Goal: Use online tool/utility: Utilize a website feature to perform a specific function

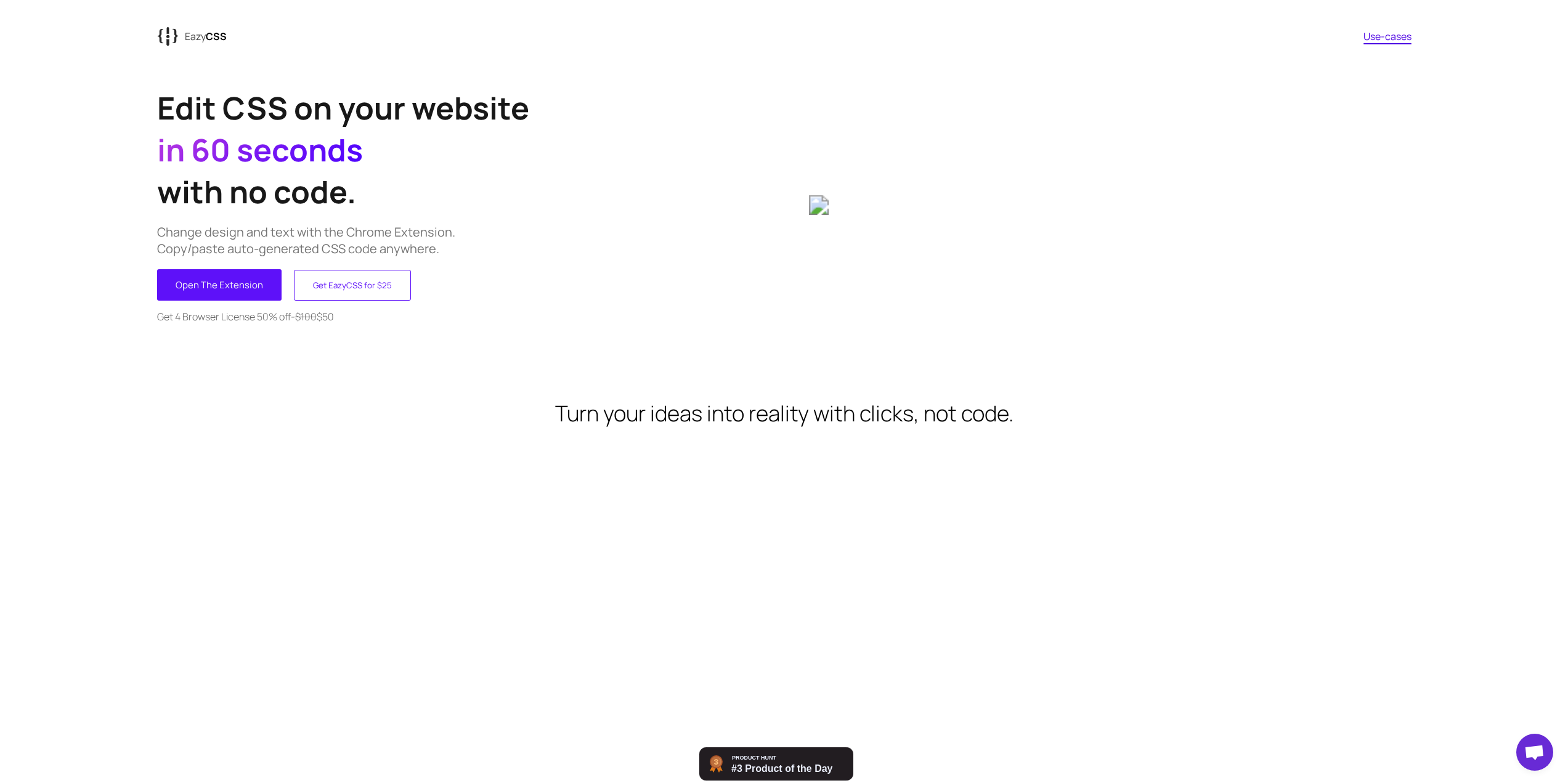
click at [553, 227] on p "Change design and text with the Chrome Extension. Copy/paste auto-generated CSS…" at bounding box center [470, 240] width 627 height 33
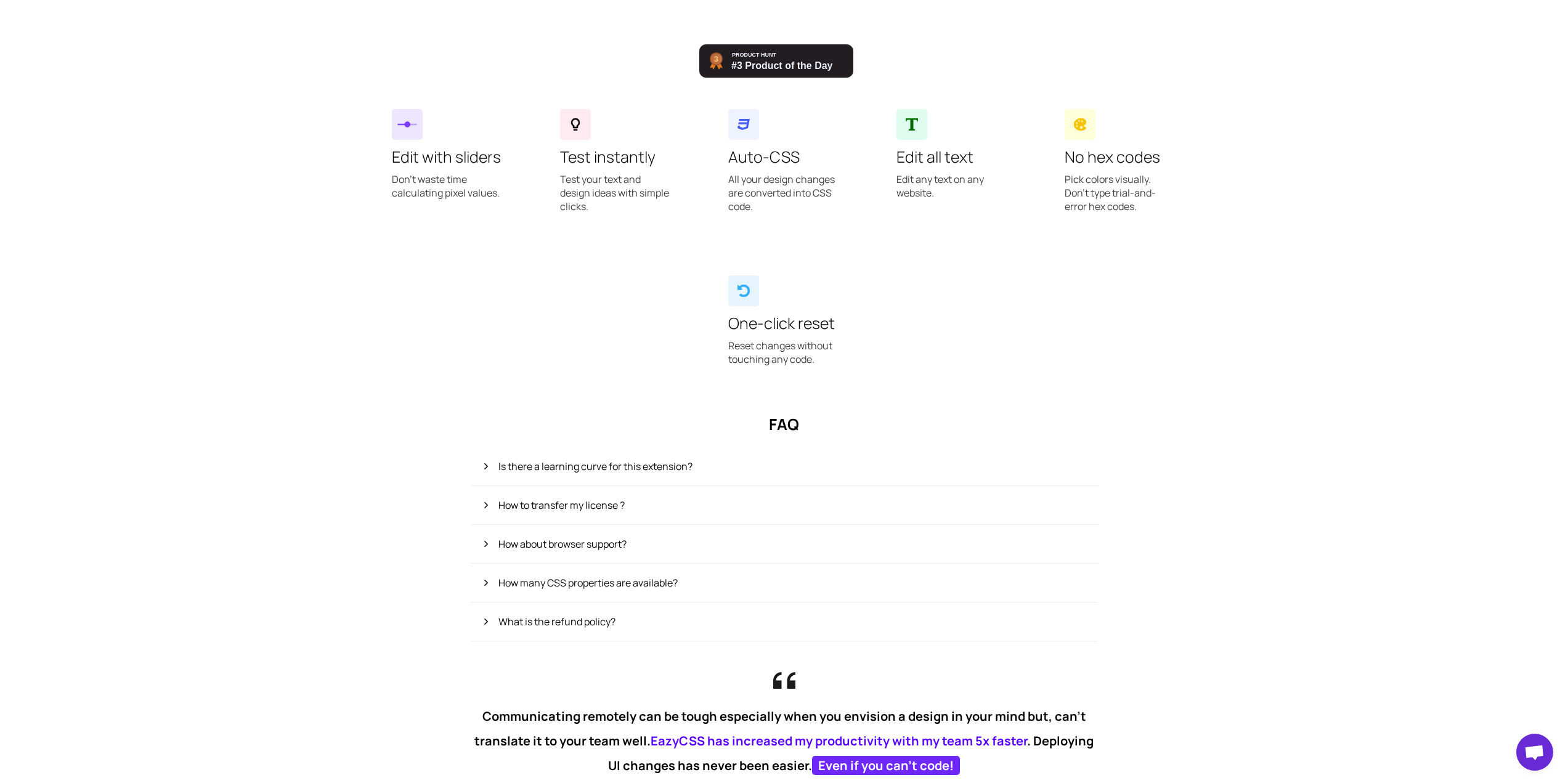
scroll to position [664, 0]
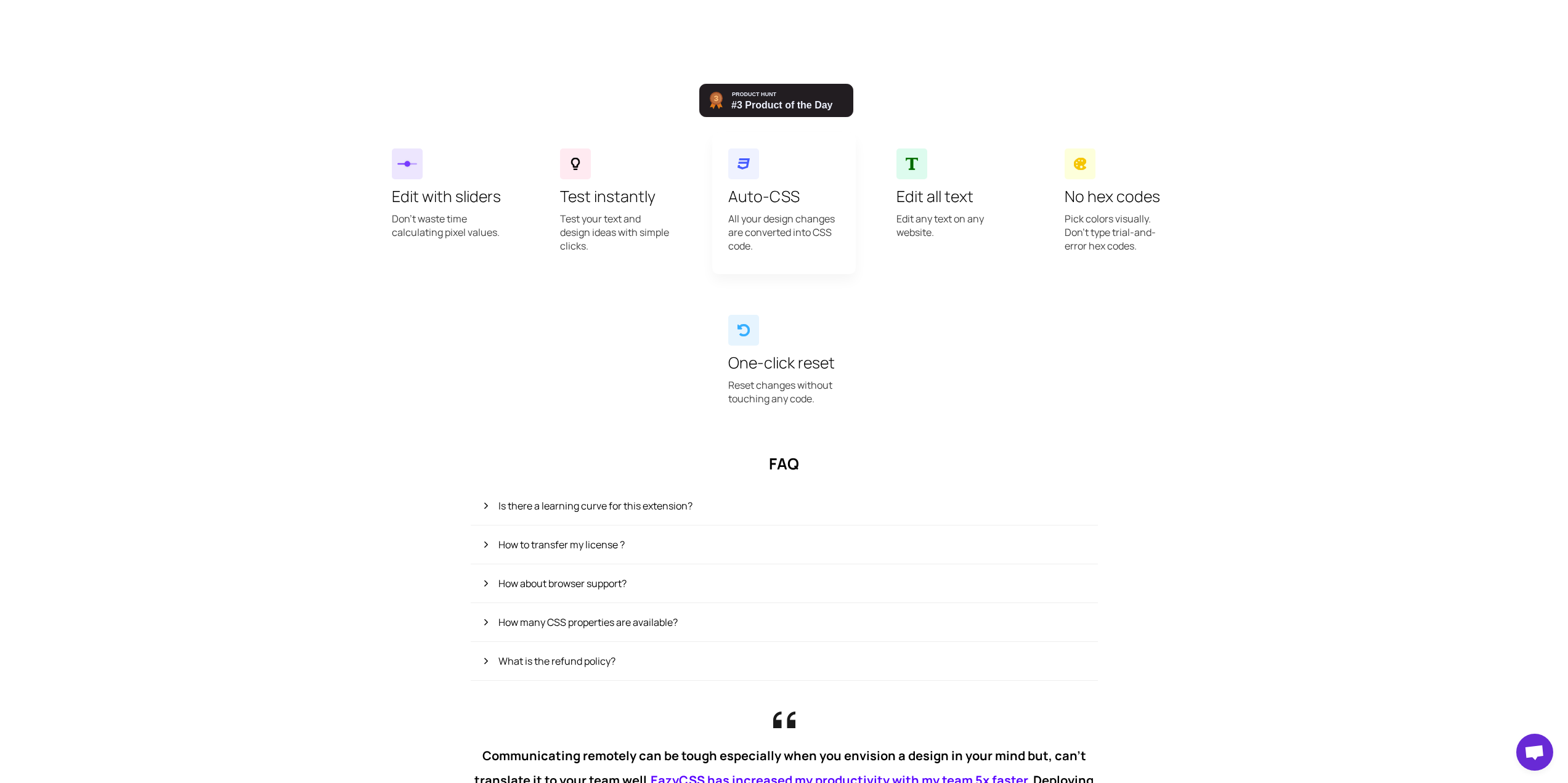
click at [787, 232] on p "All your design changes are converted into CSS code." at bounding box center [784, 238] width 111 height 53
click at [921, 205] on h3 "Edit all text" at bounding box center [952, 196] width 111 height 22
click at [1105, 212] on p "Pick colors visually. Don't type trial-and-error hex codes." at bounding box center [1121, 238] width 111 height 53
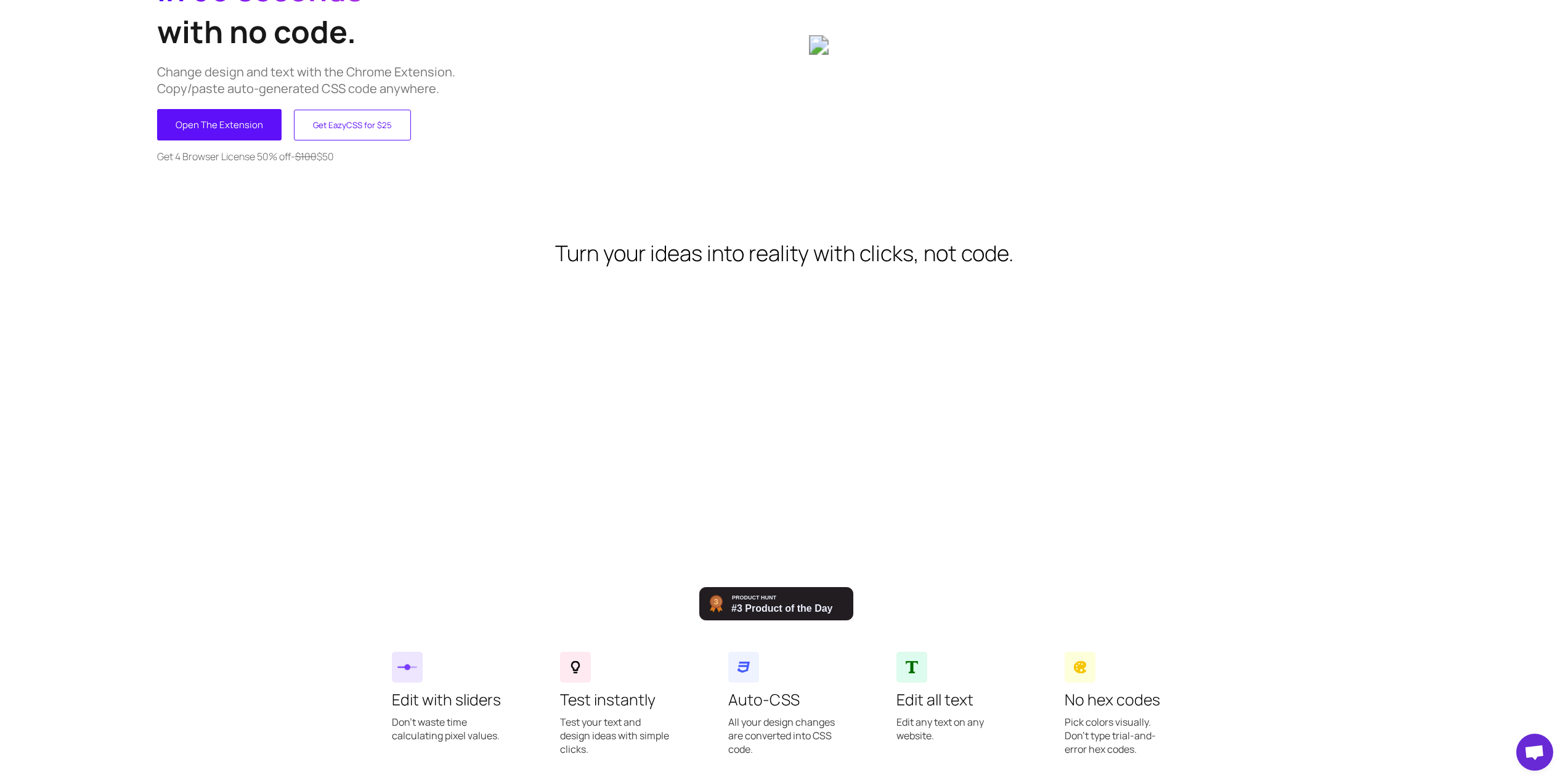
scroll to position [0, 0]
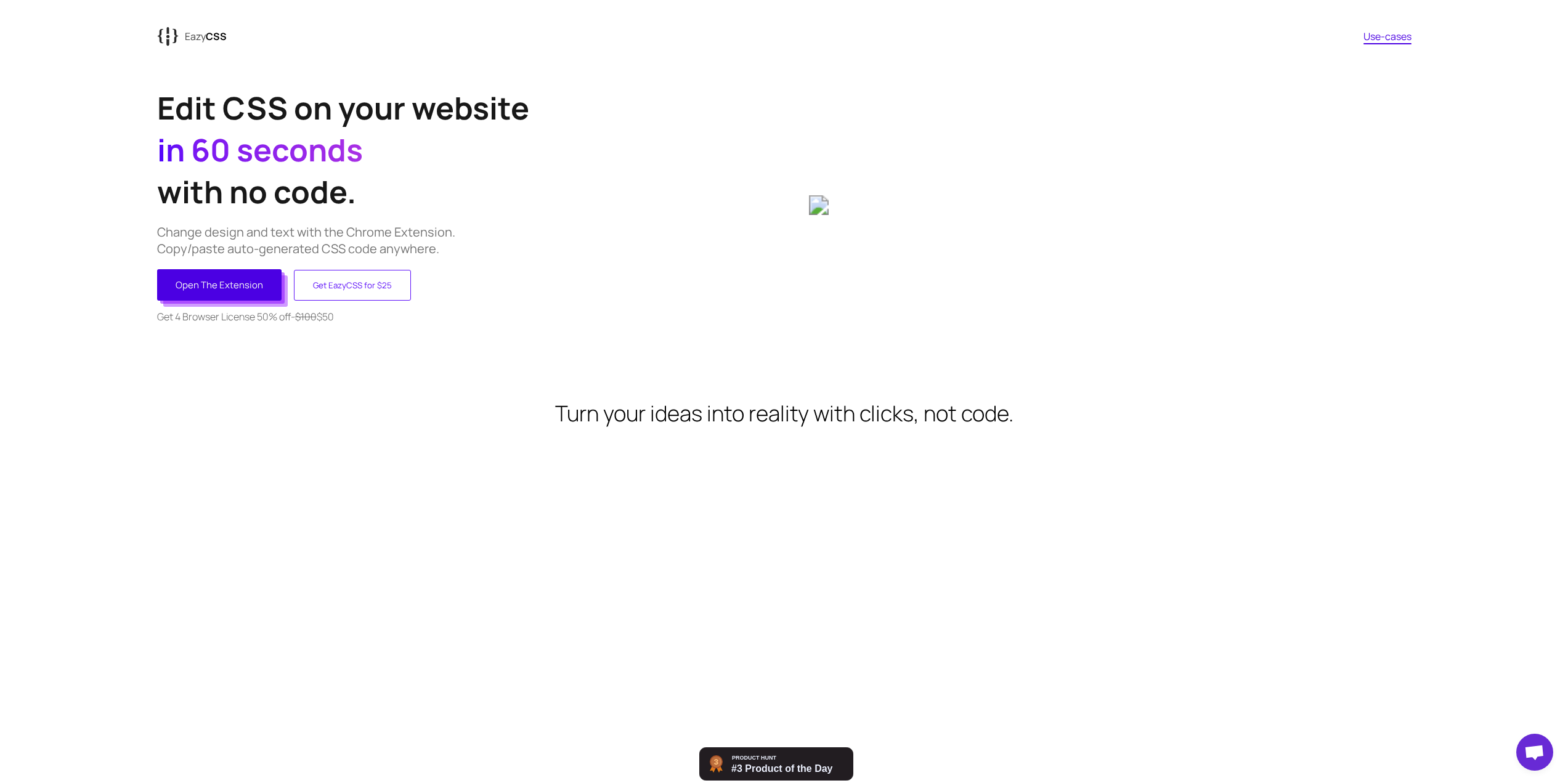
click at [261, 283] on button "Open The Extension" at bounding box center [219, 284] width 124 height 31
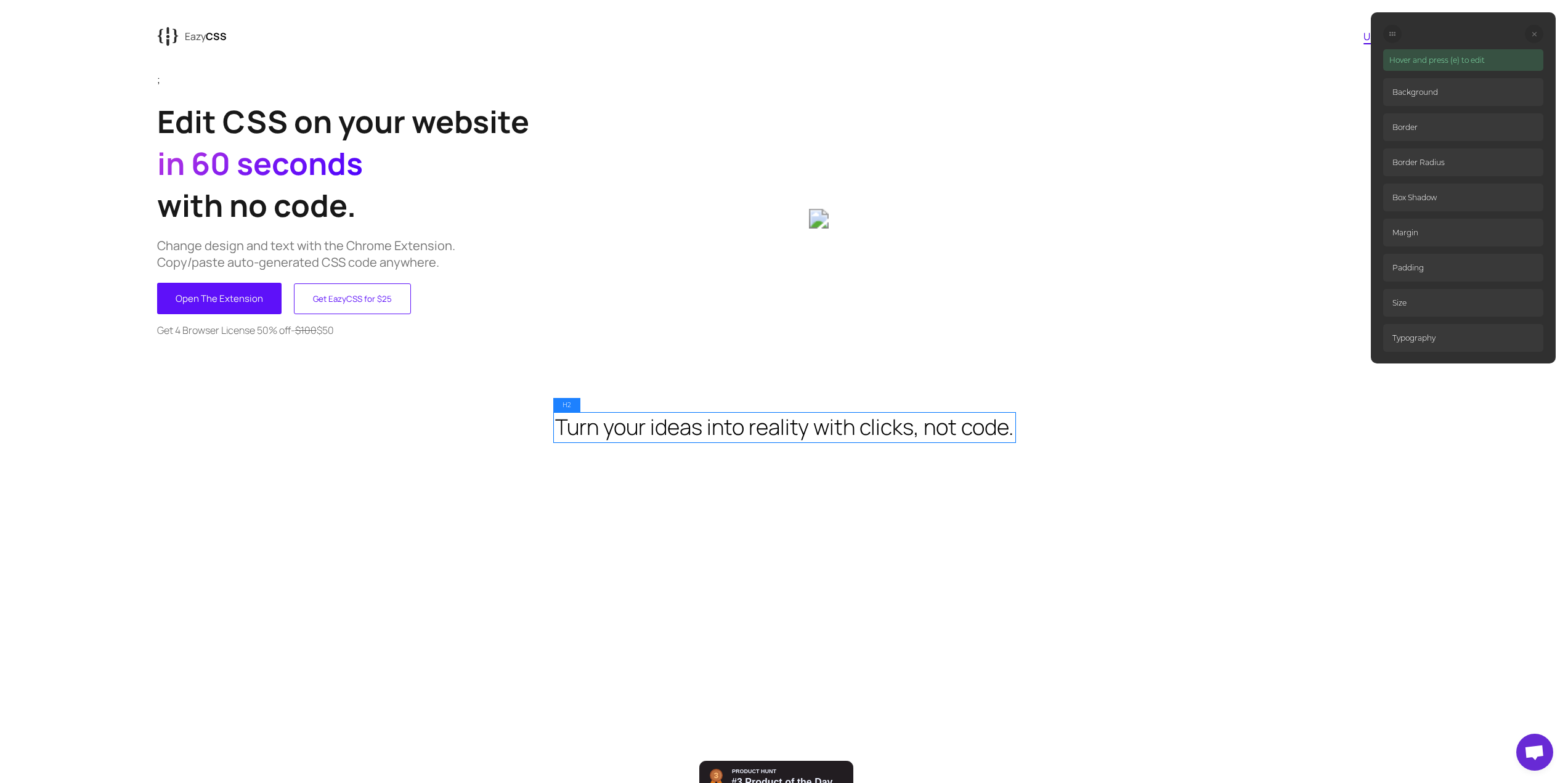
click at [814, 425] on h2 "Turn your ideas into reality with clicks, not code." at bounding box center [784, 427] width 459 height 30
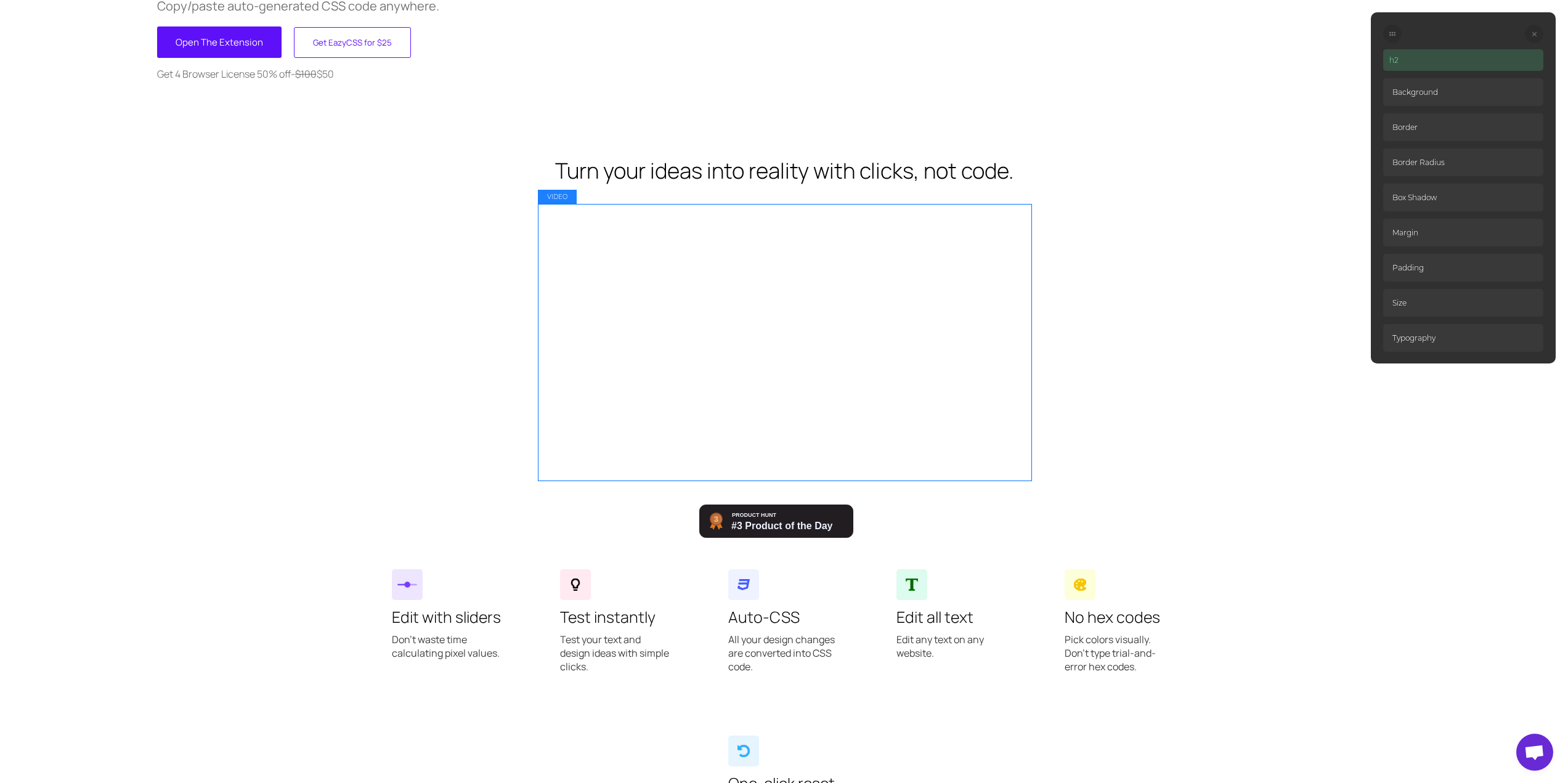
scroll to position [431, 0]
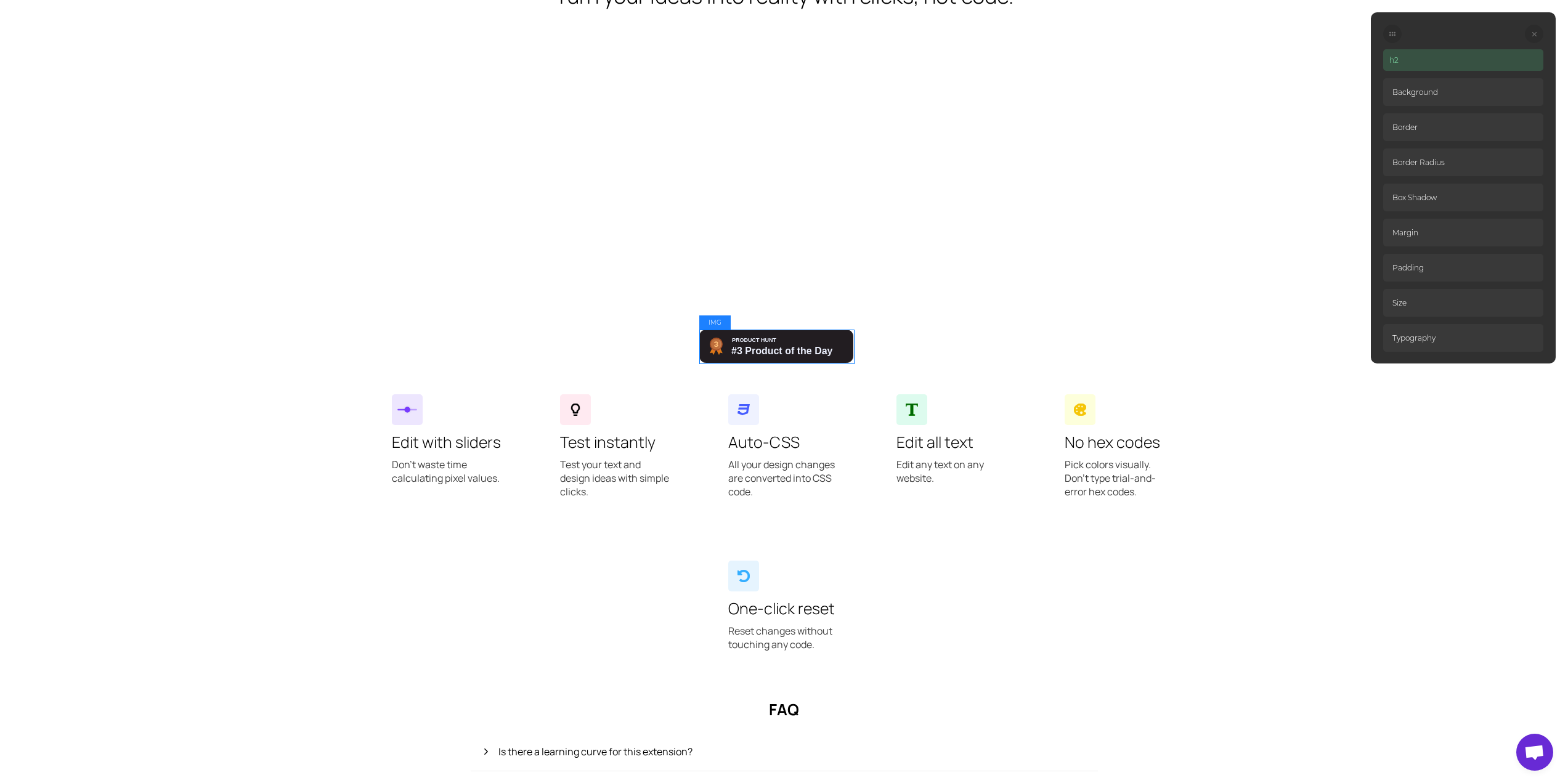
click at [758, 345] on img at bounding box center [776, 347] width 154 height 33
click at [746, 418] on div at bounding box center [744, 410] width 31 height 31
click at [805, 421] on div "Auto-CSS All your design changes are converted into CSS code." at bounding box center [784, 449] width 143 height 142
click at [1418, 125] on p "Border" at bounding box center [1463, 127] width 160 height 27
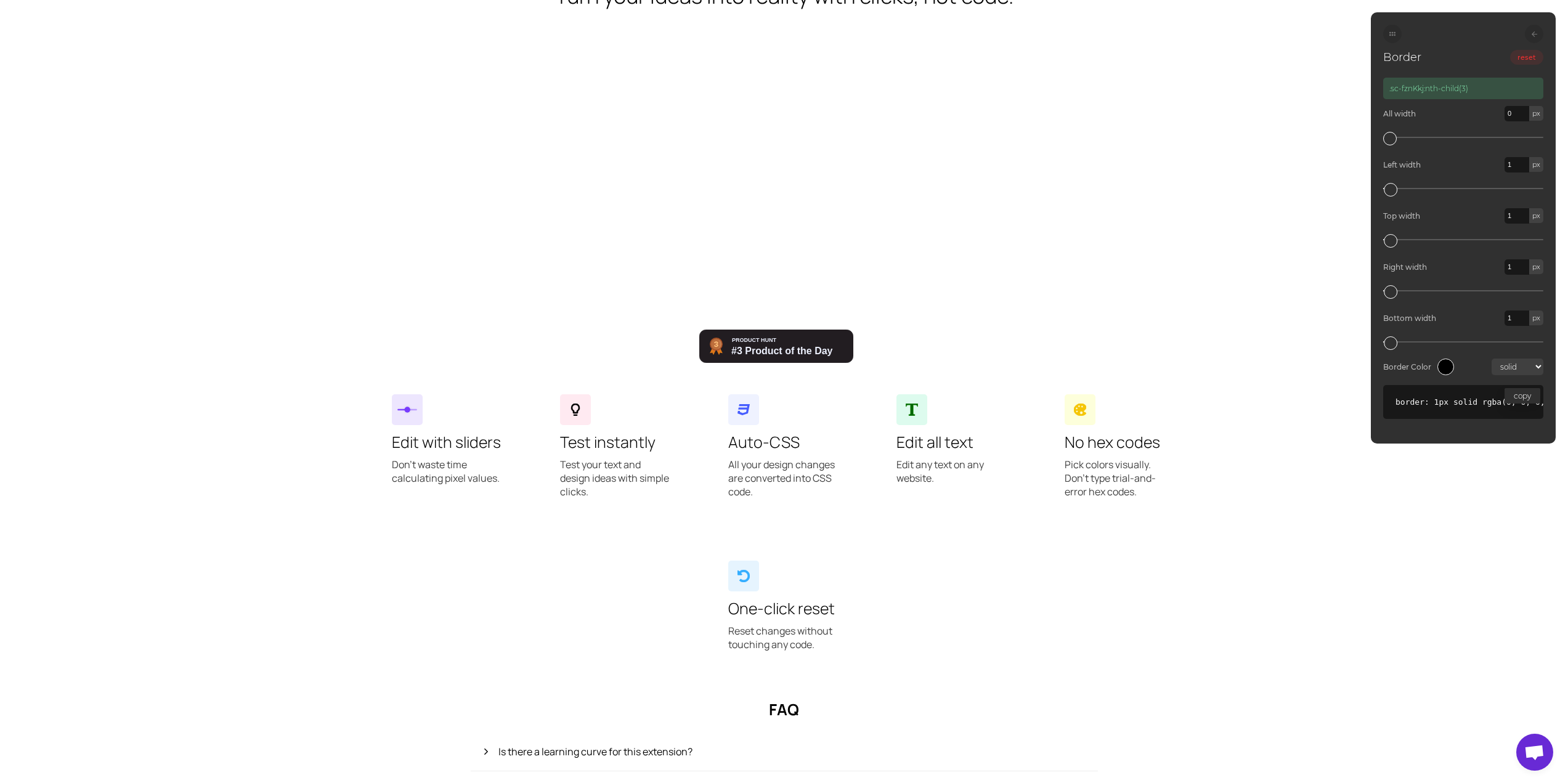
click at [1391, 33] on icon at bounding box center [1392, 34] width 7 height 7
